Goal: Task Accomplishment & Management: Manage account settings

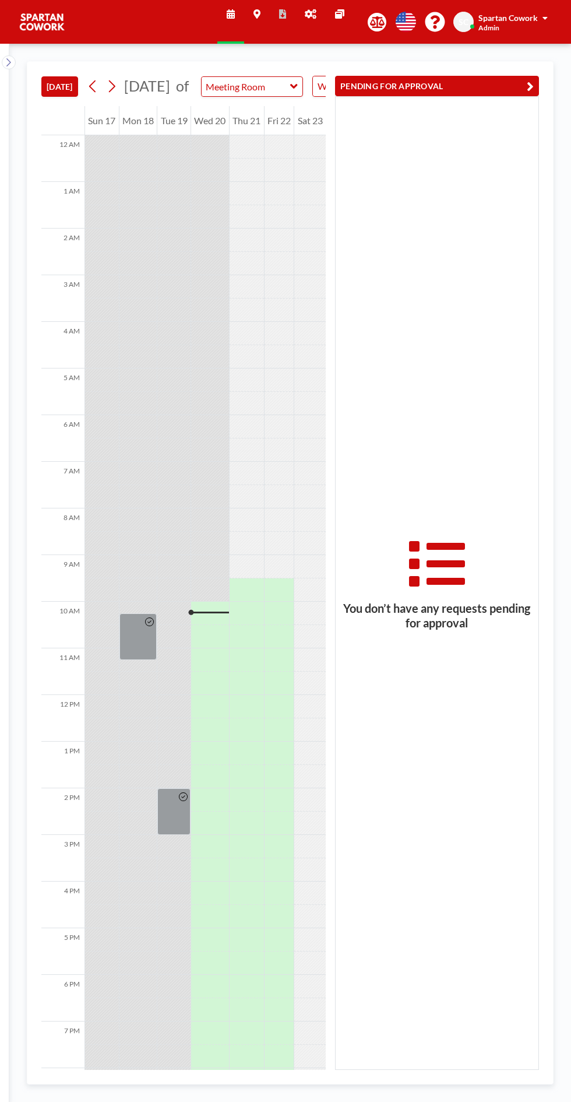
scroll to position [94, 0]
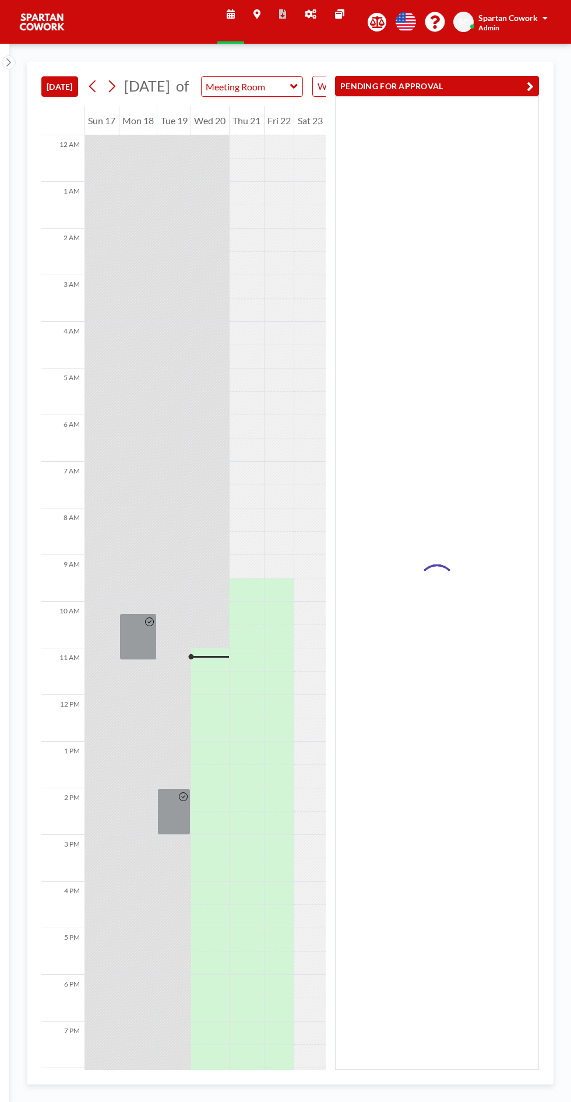
scroll to position [94, 0]
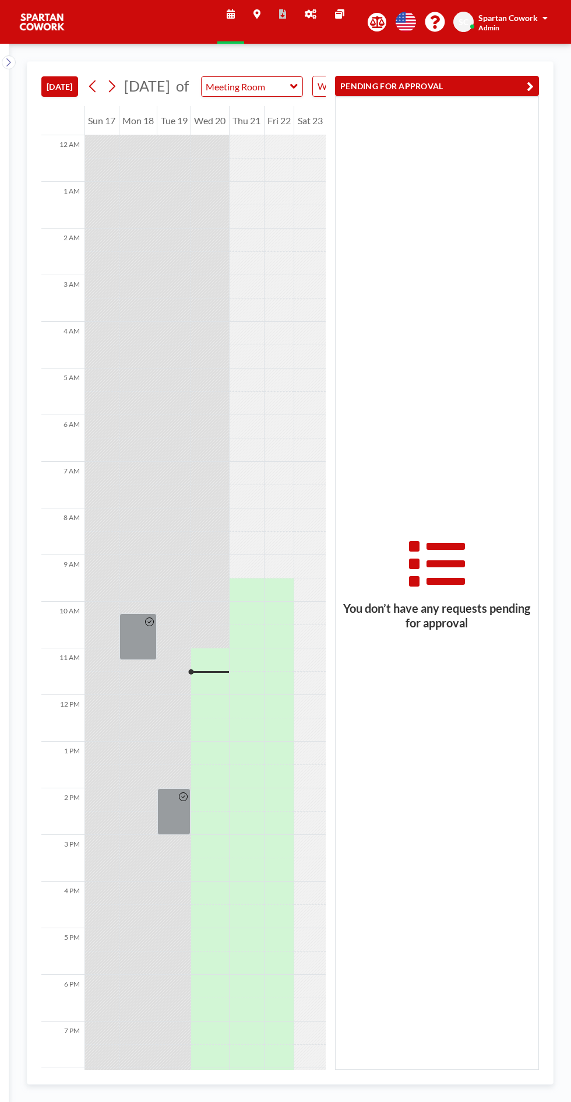
scroll to position [94, 0]
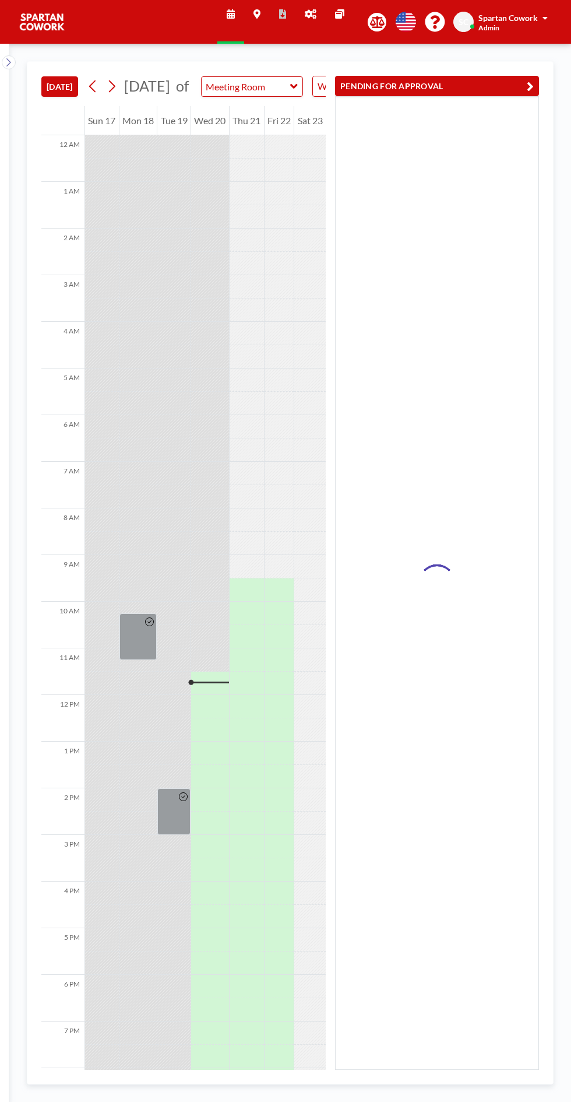
scroll to position [94, 0]
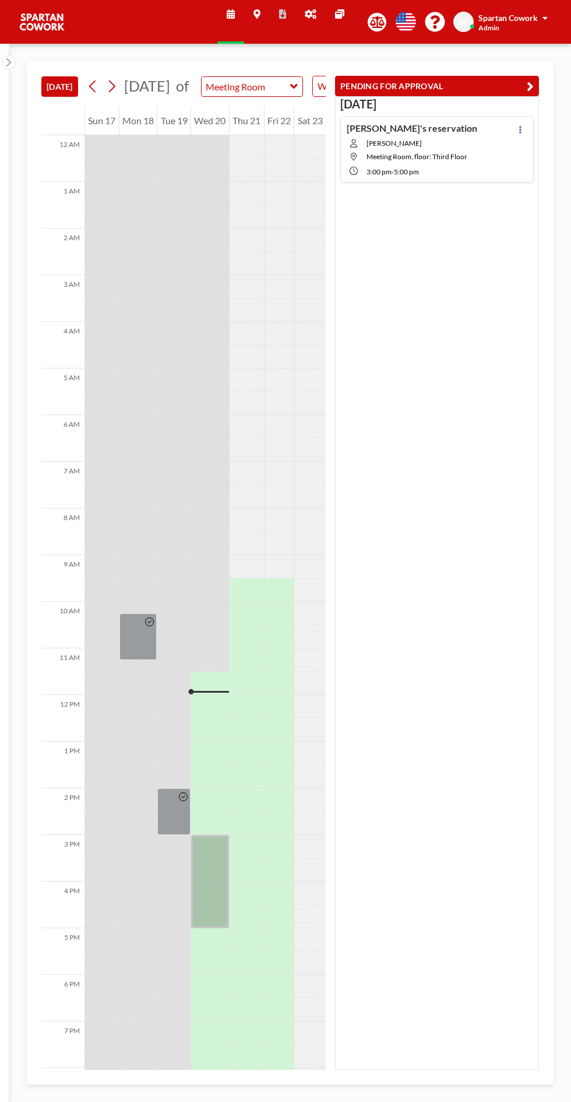
scroll to position [94, 0]
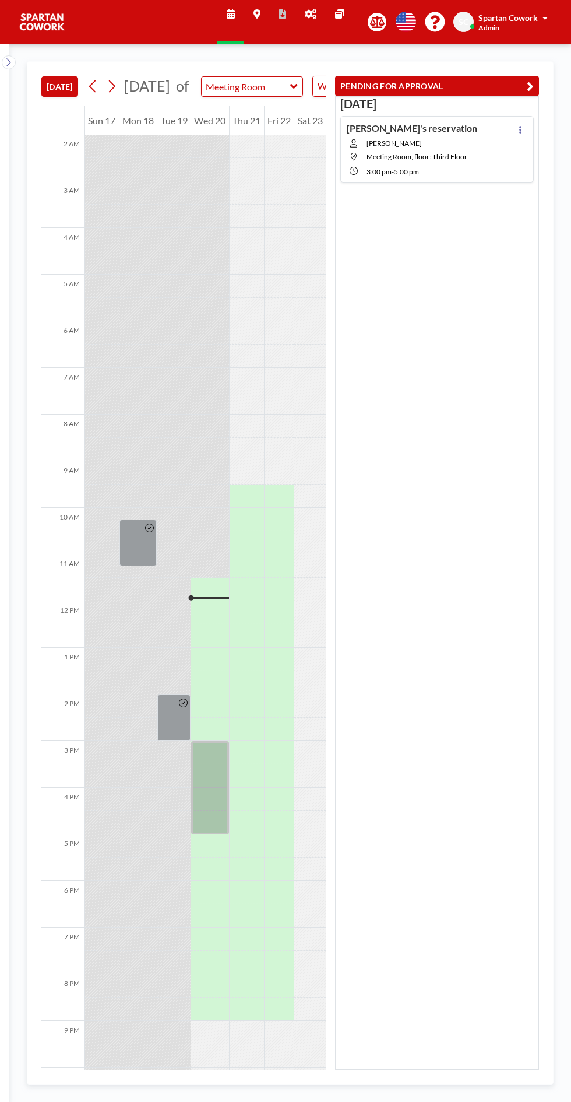
click at [515, 133] on div at bounding box center [520, 149] width 14 height 54
click at [520, 128] on icon at bounding box center [520, 130] width 2 height 8
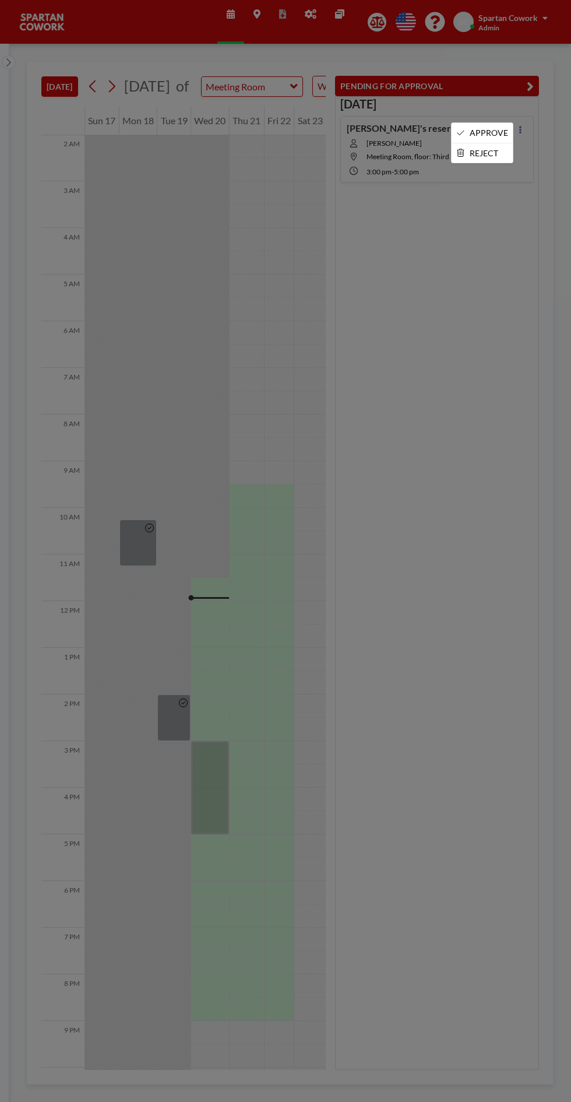
click at [495, 121] on div at bounding box center [285, 551] width 571 height 1102
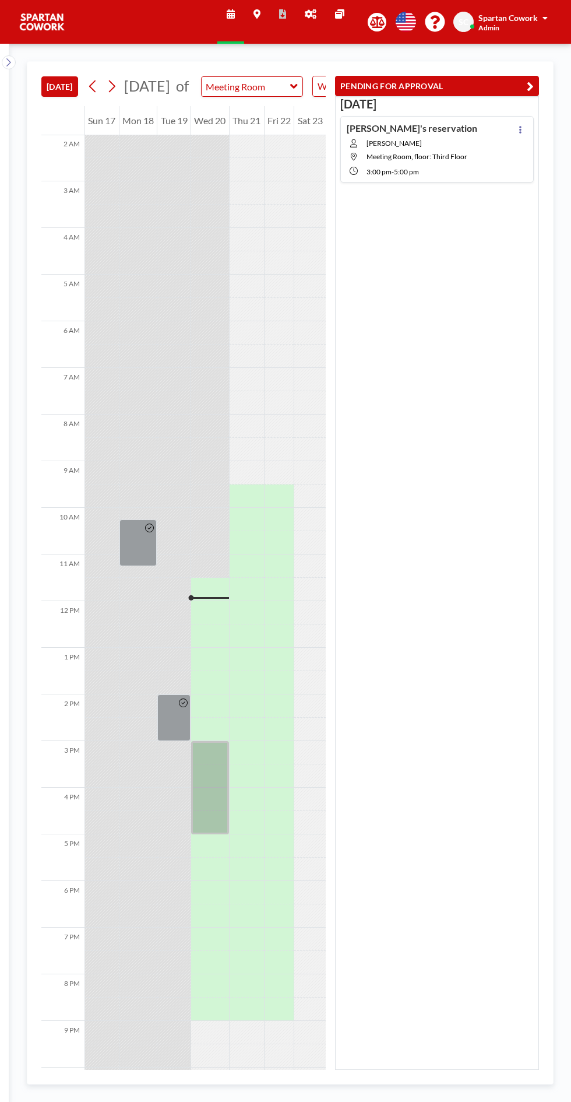
click at [520, 128] on icon at bounding box center [520, 130] width 2 height 8
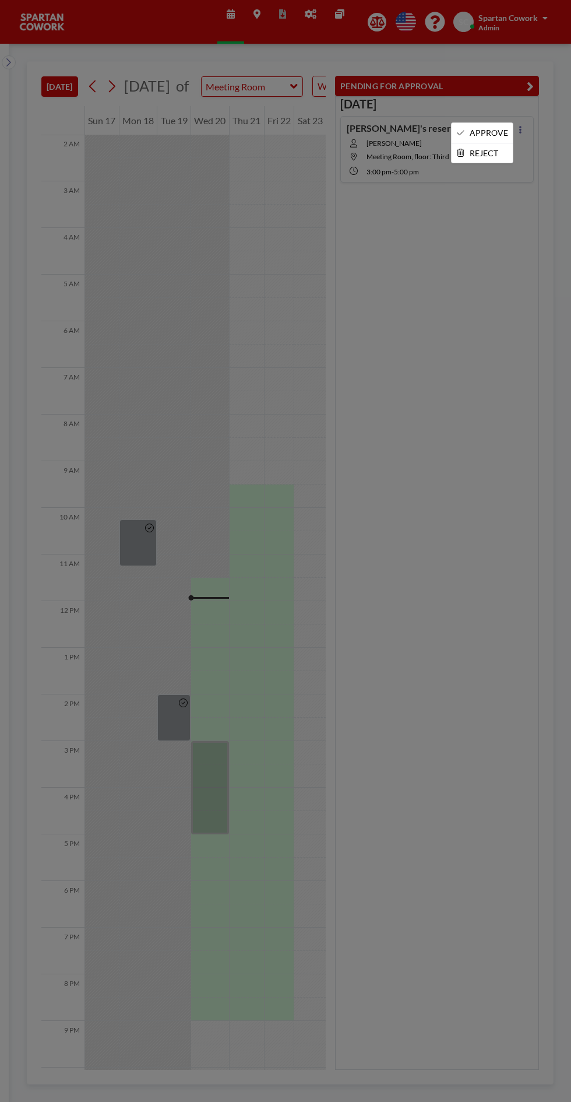
click at [499, 129] on li "APPROVE" at bounding box center [482, 133] width 61 height 20
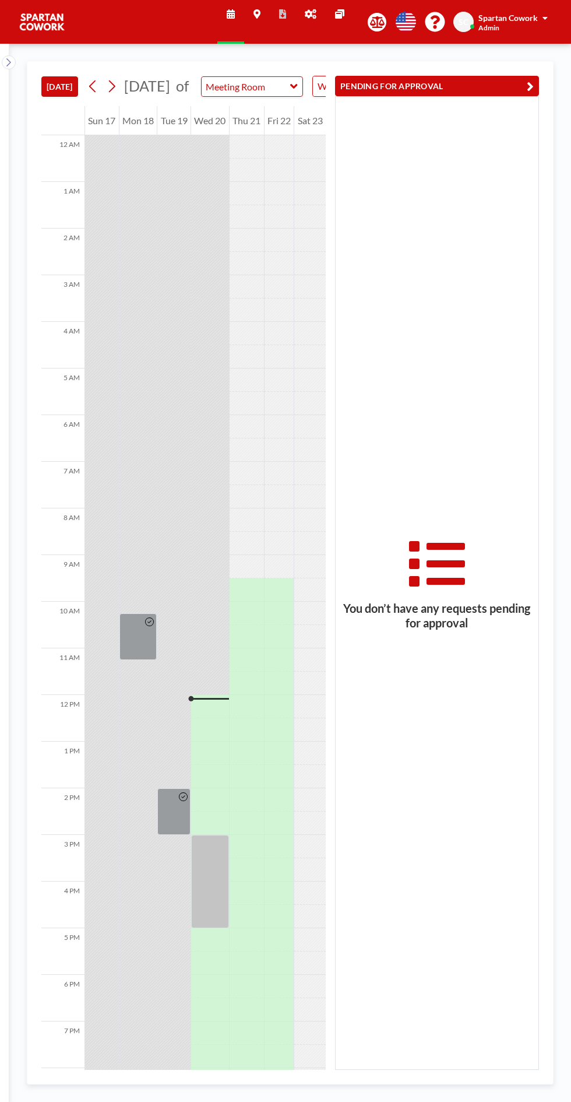
scroll to position [94, 0]
